Goal: Information Seeking & Learning: Learn about a topic

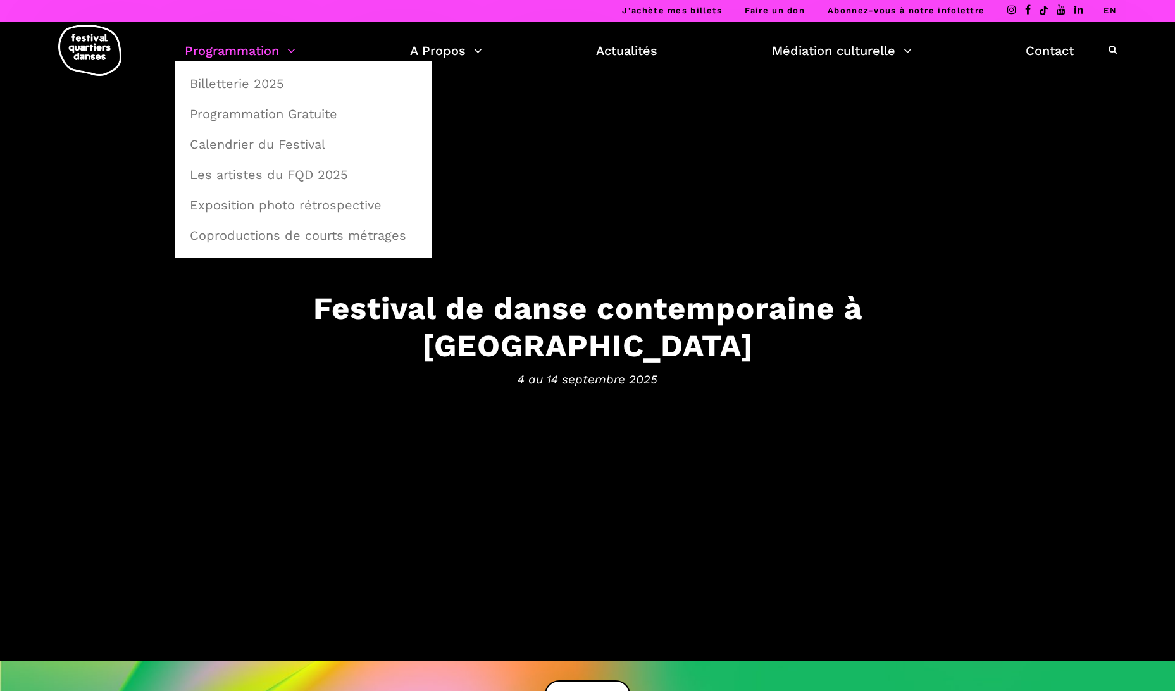
click at [253, 49] on link "Programmation" at bounding box center [240, 51] width 111 height 22
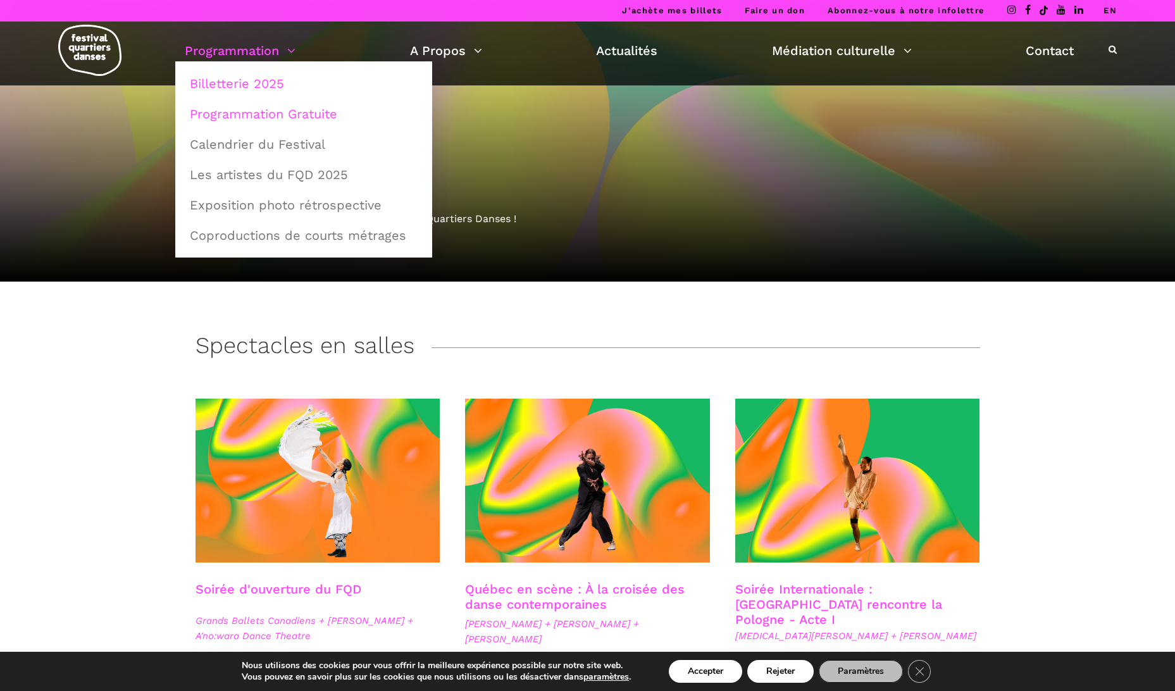
click at [281, 117] on link "Programmation Gratuite" at bounding box center [303, 113] width 243 height 29
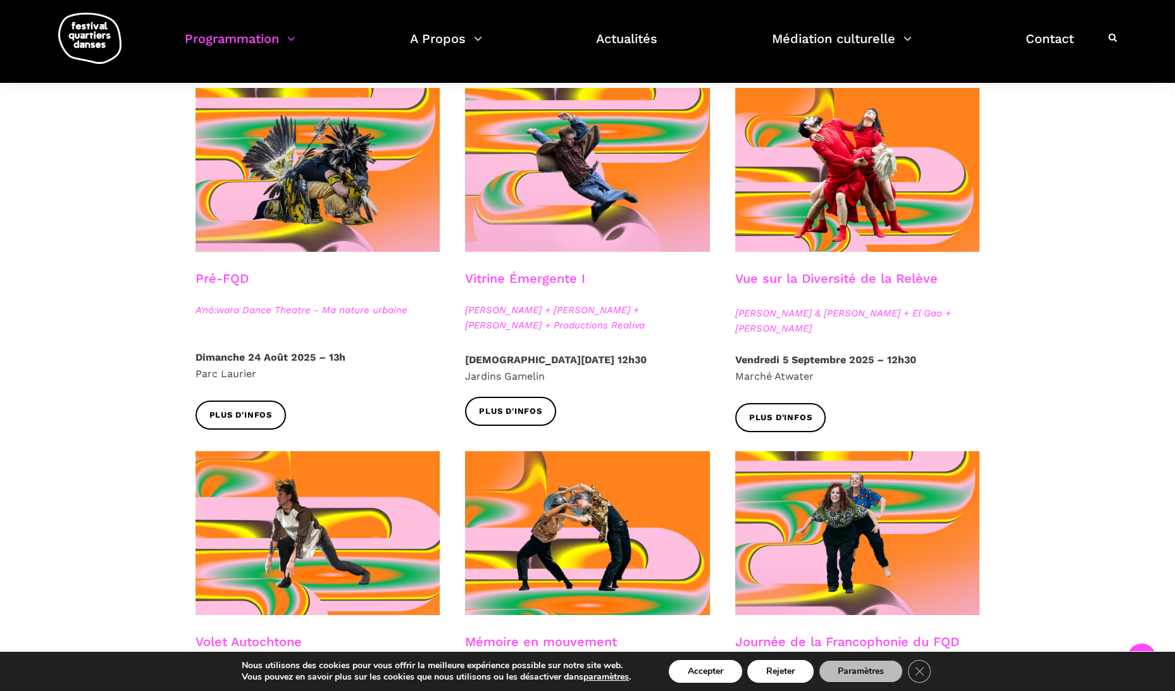
scroll to position [316, 0]
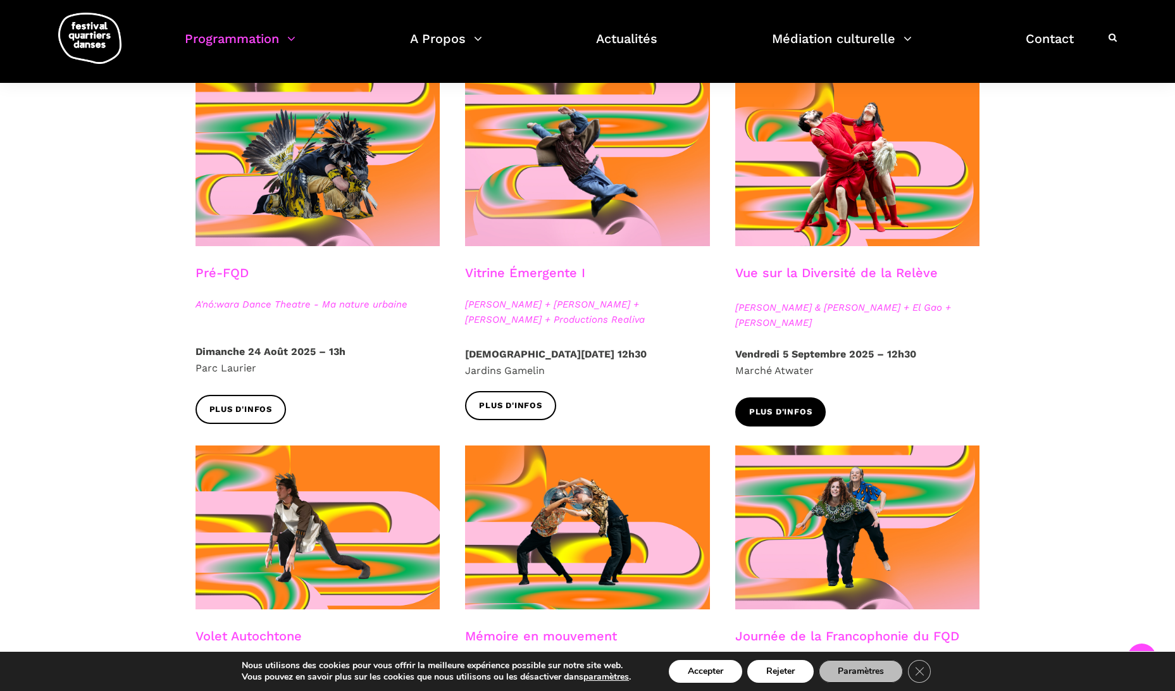
click at [803, 412] on span "Plus d'infos" at bounding box center [780, 411] width 63 height 13
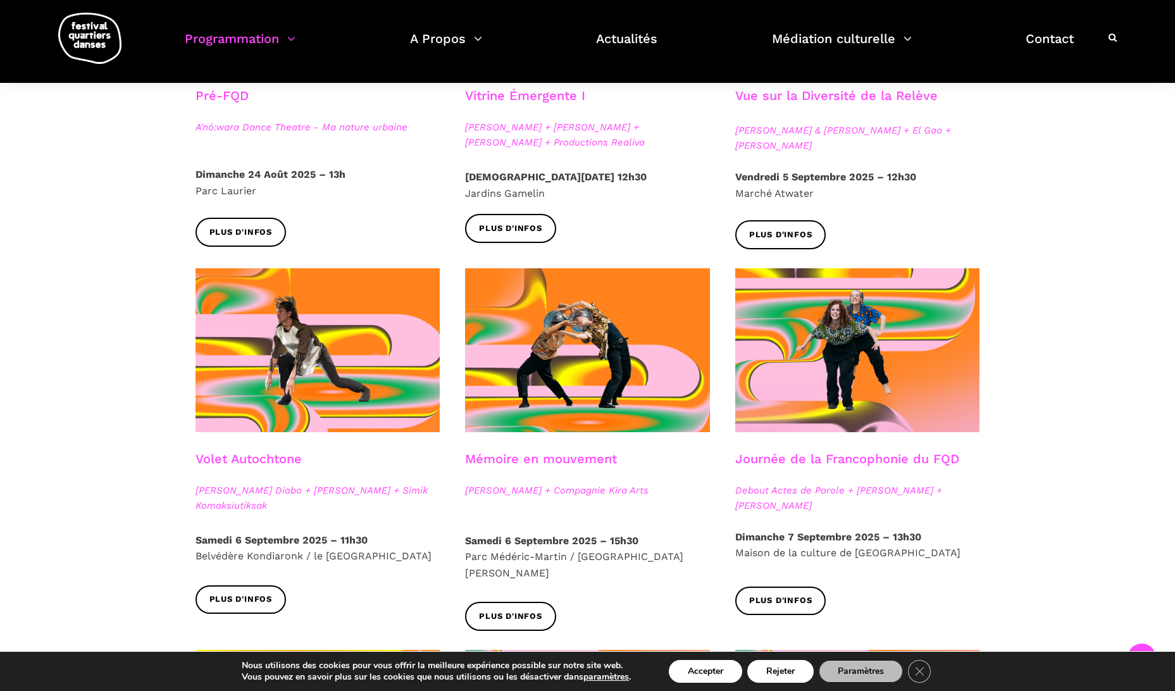
scroll to position [632, 0]
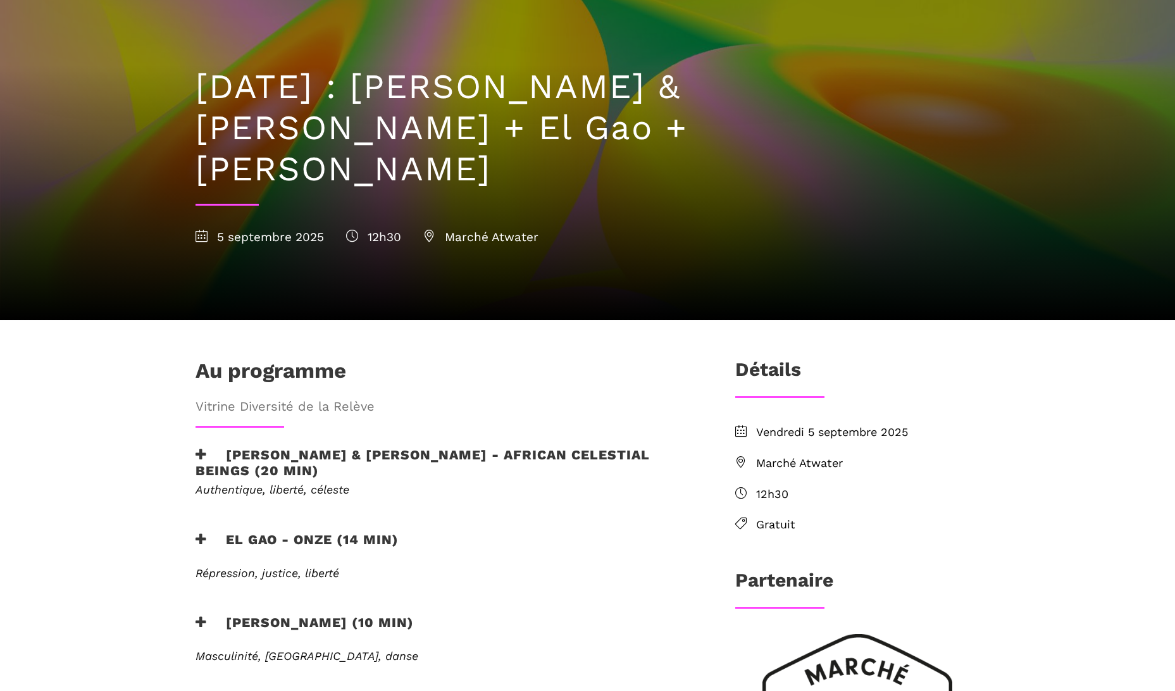
scroll to position [190, 0]
